Goal: Task Accomplishment & Management: Use online tool/utility

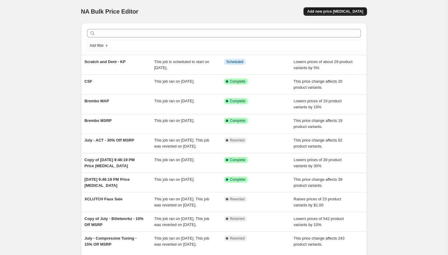
click at [341, 10] on span "Add new price change job" at bounding box center [335, 11] width 56 height 5
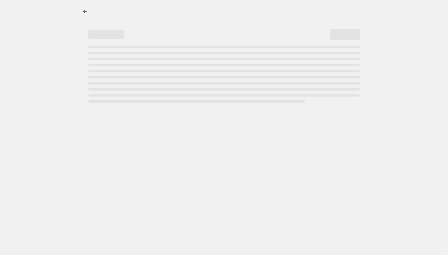
select select "percentage"
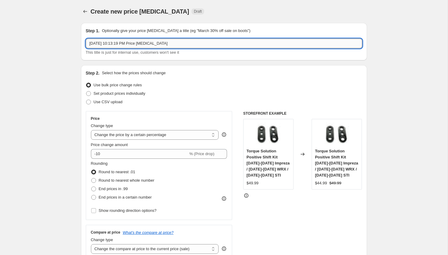
click at [140, 46] on input "Aug 20, 2025, 10:13:19 PM Price change job" at bounding box center [224, 44] width 277 height 10
type input "Link ECU"
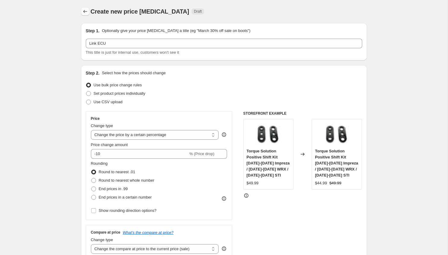
click at [83, 8] on icon "Price change jobs" at bounding box center [85, 11] width 6 height 6
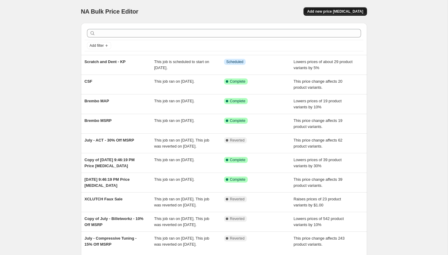
click at [340, 15] on button "Add new price change job" at bounding box center [335, 11] width 63 height 8
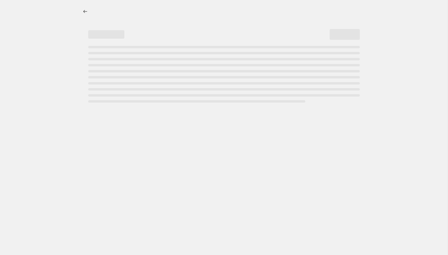
select select "percentage"
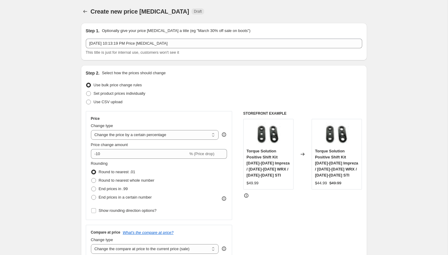
click at [152, 33] on p "Optionally give your price change job a title (eg "March 30% off sale on boots")" at bounding box center [176, 31] width 149 height 6
click at [146, 50] on div "This title is just for internal use, customers won't see it" at bounding box center [224, 52] width 277 height 6
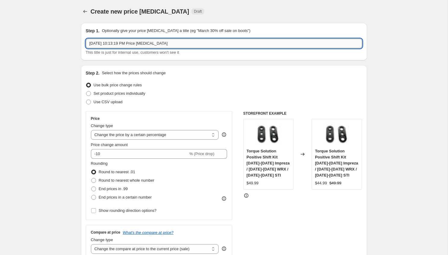
click at [146, 40] on input "Aug 20, 2025, 10:13:19 PM Price change job" at bounding box center [224, 44] width 277 height 10
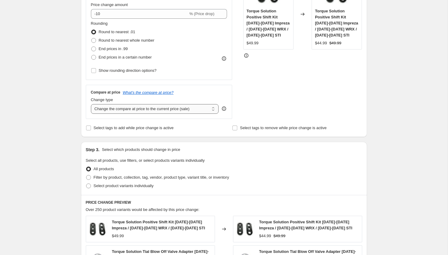
scroll to position [210, 0]
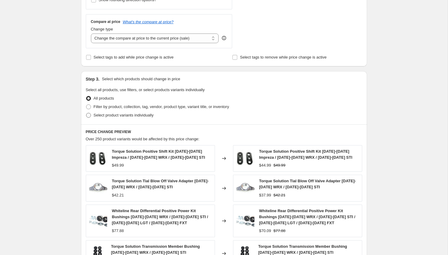
type input "August - LINK ECU - 10% Off MSRP"
click at [121, 115] on span "Select product variants individually" at bounding box center [124, 115] width 60 height 5
click at [87, 113] on input "Select product variants individually" at bounding box center [86, 113] width 0 height 0
radio input "true"
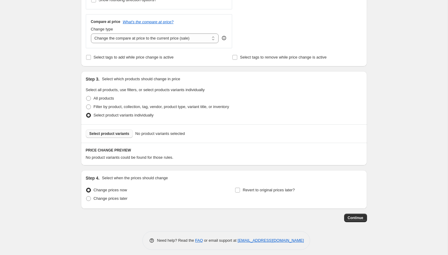
click at [119, 134] on span "Select product variants" at bounding box center [110, 133] width 40 height 5
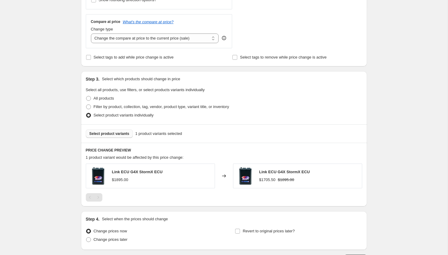
click at [112, 130] on button "Select product variants" at bounding box center [109, 133] width 47 height 8
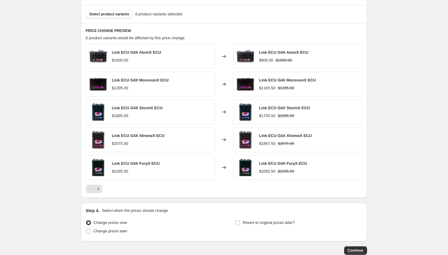
scroll to position [328, 0]
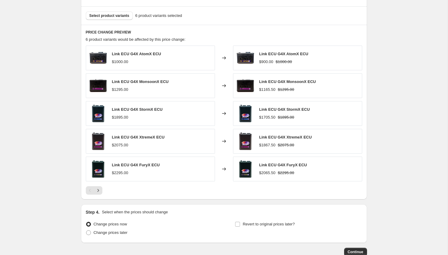
click at [149, 83] on span "Link ECU G4X MonsoonX ECU" at bounding box center [140, 81] width 57 height 5
copy span "Link ECU G4X MonsoonX ECU"
click at [105, 233] on span "Change prices later" at bounding box center [111, 232] width 34 height 5
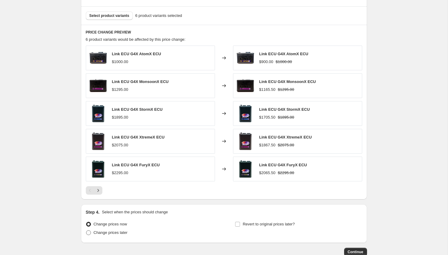
click at [87, 230] on input "Change prices later" at bounding box center [86, 230] width 0 height 0
radio input "true"
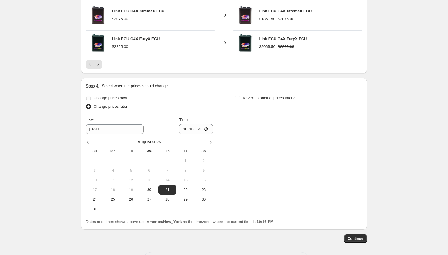
scroll to position [453, 0]
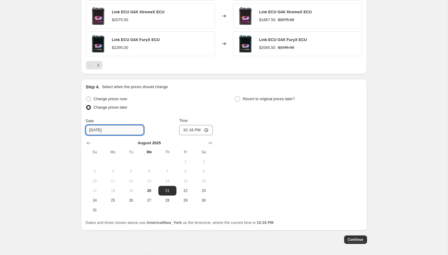
click at [94, 131] on input "8/21/2025" at bounding box center [115, 130] width 58 height 10
click at [190, 193] on span "22" at bounding box center [185, 190] width 13 height 5
type input "8/22/2025"
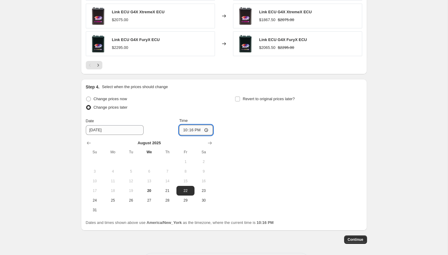
click at [184, 130] on input "22:16" at bounding box center [196, 130] width 34 height 10
type input "00:01"
click at [265, 154] on div "Change prices now Change prices later Date 8/22/2025 Time 00:01 August 2025 Su …" at bounding box center [224, 155] width 277 height 120
click at [252, 93] on div "Step 4. Select when the prices should change Change prices now Change prices la…" at bounding box center [224, 155] width 277 height 142
click at [251, 97] on span "Revert to original prices later?" at bounding box center [269, 98] width 52 height 5
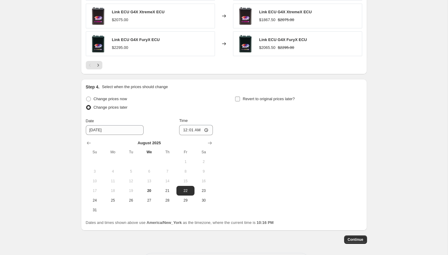
click at [240, 97] on input "Revert to original prices later?" at bounding box center [237, 98] width 5 height 5
checkbox input "true"
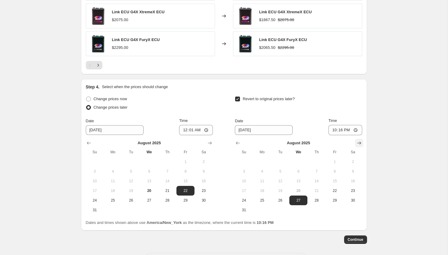
click at [357, 143] on icon "Show next month, September 2025" at bounding box center [360, 143] width 6 height 6
click at [330, 161] on span "5" at bounding box center [335, 161] width 13 height 5
type input "9/5/2025"
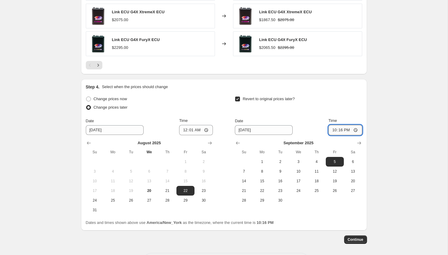
click at [332, 128] on input "22:16" at bounding box center [346, 130] width 34 height 10
type input "23:59"
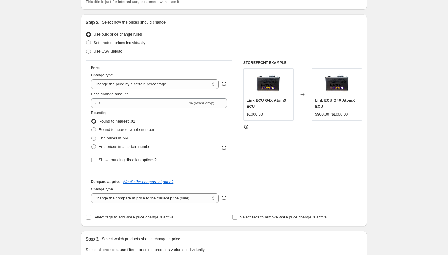
scroll to position [55, 0]
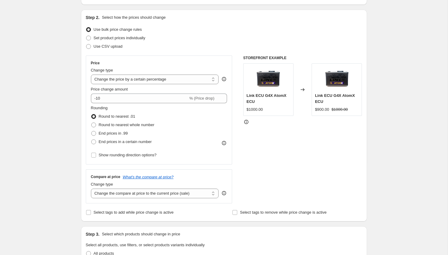
click at [263, 97] on span "Link ECU G4X AtomX ECU" at bounding box center [267, 98] width 40 height 11
copy span "Link ECU G4X AtomX ECU"
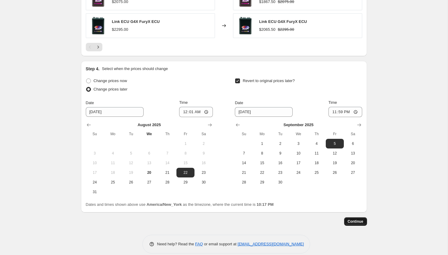
scroll to position [474, 0]
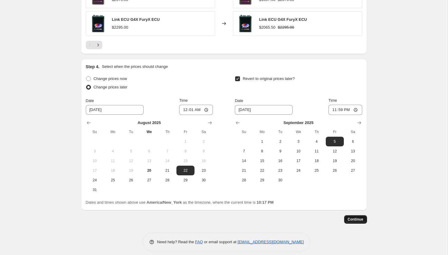
click at [358, 218] on span "Continue" at bounding box center [356, 219] width 16 height 5
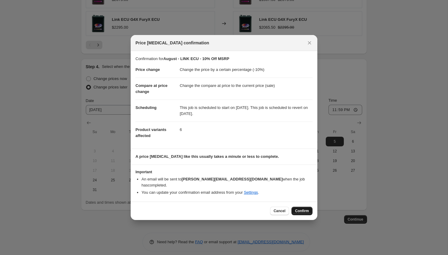
click at [299, 206] on button "Confirm" at bounding box center [302, 210] width 21 height 8
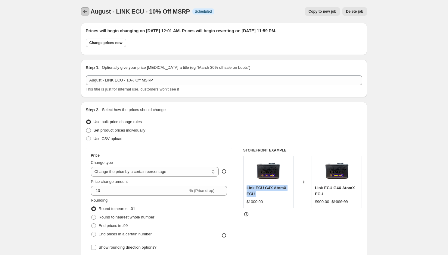
click at [82, 14] on icon "Price change jobs" at bounding box center [85, 11] width 6 height 6
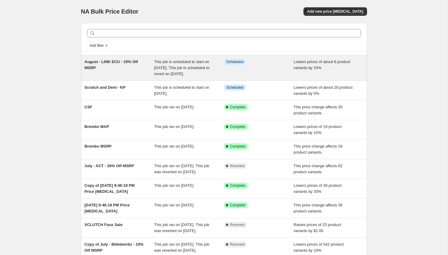
click at [171, 68] on span "This job is scheduled to start on August 22, 2025. This job is scheduled to rev…" at bounding box center [181, 67] width 55 height 17
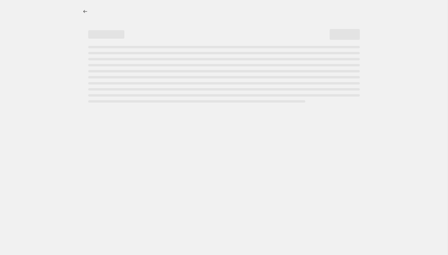
select select "percentage"
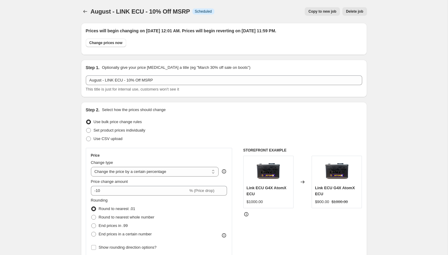
click at [325, 13] on span "Copy to new job" at bounding box center [323, 11] width 28 height 5
select select "percentage"
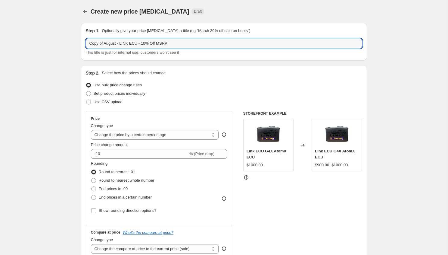
drag, startPoint x: 104, startPoint y: 42, endPoint x: 18, endPoint y: 43, distance: 86.5
drag, startPoint x: 124, startPoint y: 43, endPoint x: 106, endPoint y: 43, distance: 17.5
click at [106, 43] on input "August - LINK ECU - 10% Off MSRP" at bounding box center [224, 44] width 277 height 10
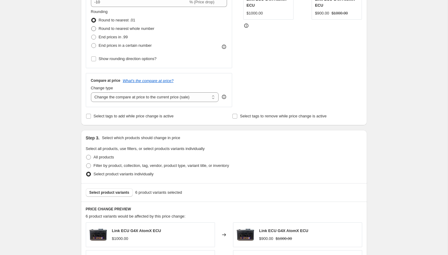
scroll to position [172, 0]
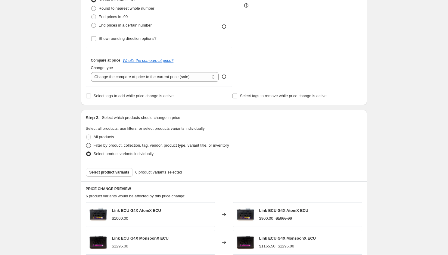
type input "August - Competition Clutch - 10% Off MSRP"
click at [113, 143] on span "Filter by product, collection, tag, vendor, product type, variant title, or inv…" at bounding box center [162, 145] width 136 height 5
click at [87, 143] on input "Filter by product, collection, tag, vendor, product type, variant title, or inv…" at bounding box center [86, 143] width 0 height 0
radio input "true"
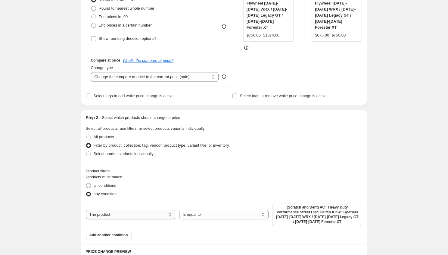
click at [150, 214] on select "The product The product's collection The product's tag The product's vendor The…" at bounding box center [131, 214] width 90 height 10
select select "vendor"
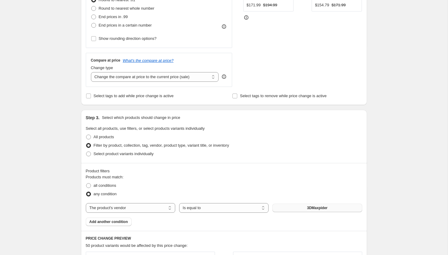
click at [310, 208] on span "3DMaxpider" at bounding box center [317, 207] width 20 height 5
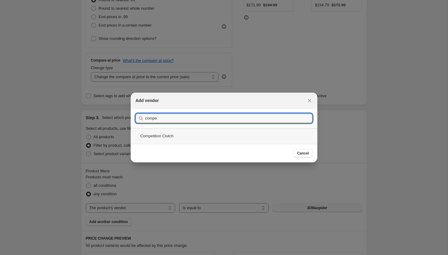
type input "compe"
click at [175, 136] on div "Competition Clutch" at bounding box center [224, 136] width 187 height 16
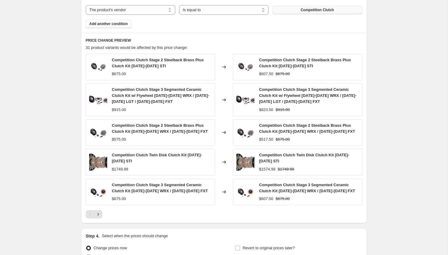
scroll to position [431, 0]
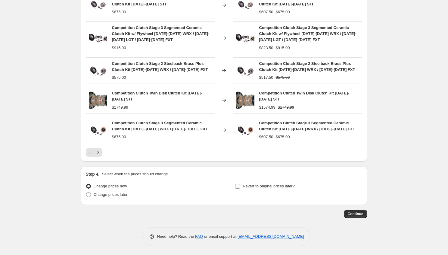
click at [258, 184] on span "Revert to original prices later?" at bounding box center [269, 186] width 52 height 5
click at [240, 184] on input "Revert to original prices later?" at bounding box center [237, 186] width 5 height 5
checkbox input "true"
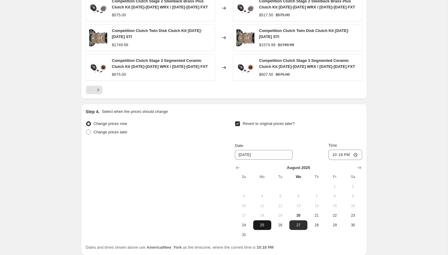
scroll to position [511, 0]
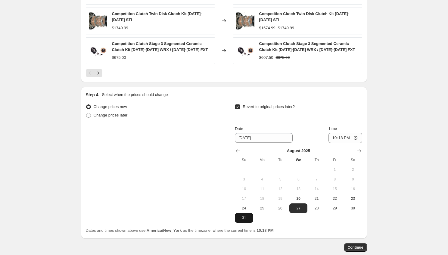
click at [242, 217] on span "31" at bounding box center [244, 217] width 13 height 5
type input "8/31/2025"
click at [333, 140] on input "22:18" at bounding box center [346, 138] width 34 height 10
type input "23:59"
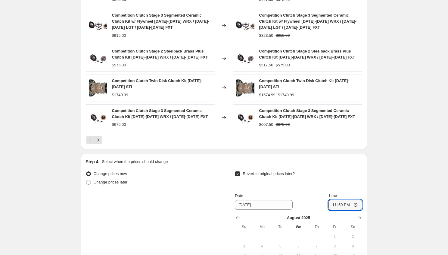
scroll to position [354, 0]
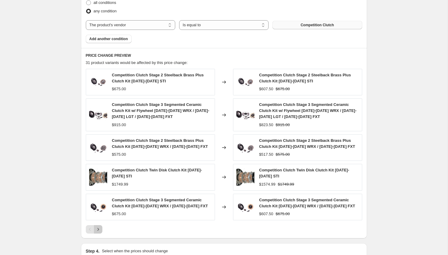
click at [97, 228] on icon "Next" at bounding box center [98, 229] width 6 height 6
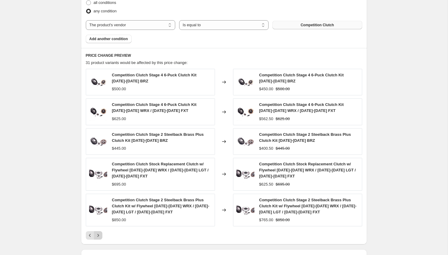
click at [97, 232] on icon "Next" at bounding box center [98, 235] width 6 height 6
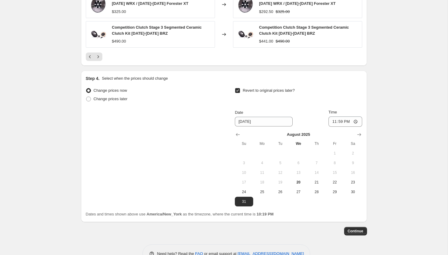
scroll to position [544, 0]
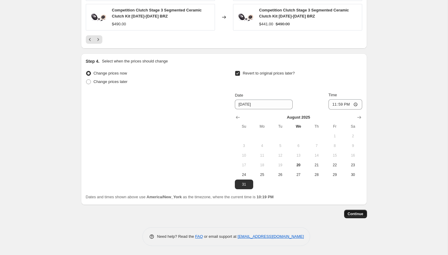
click at [354, 212] on span "Continue" at bounding box center [356, 213] width 16 height 5
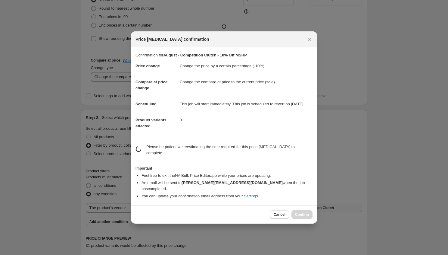
scroll to position [0, 0]
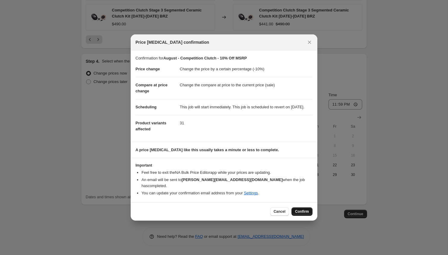
click at [304, 215] on button "Confirm" at bounding box center [302, 211] width 21 height 8
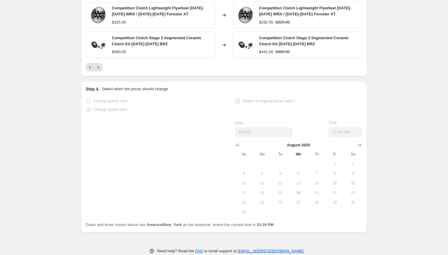
scroll to position [560, 0]
select select "percentage"
select select "vendor"
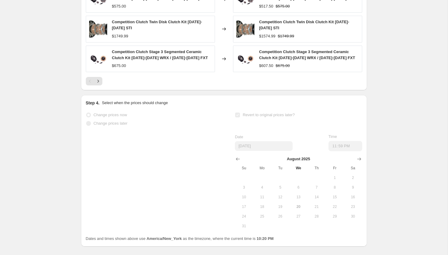
scroll to position [0, 0]
